Goal: Go to known website: Go to known website

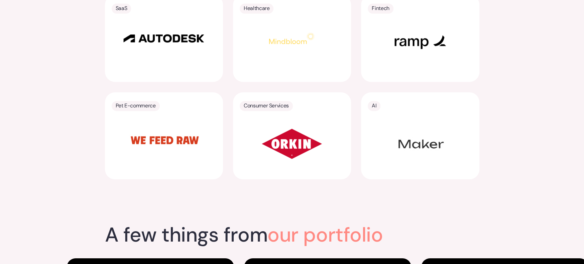
scroll to position [1471, 0]
